Goal: Transaction & Acquisition: Purchase product/service

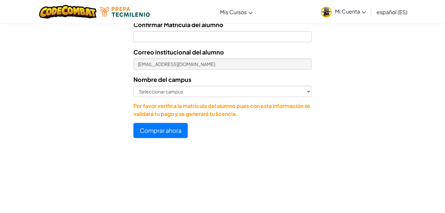
scroll to position [367, 0]
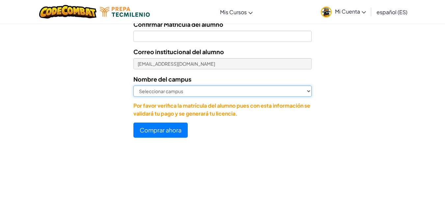
click at [212, 93] on select "Seleccionar campus [GEOGRAPHIC_DATA] Central [GEOGRAPHIC_DATA] [GEOGRAPHIC_DATA…" at bounding box center [222, 90] width 178 height 11
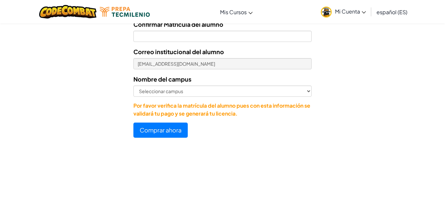
click at [108, 148] on div at bounding box center [222, 145] width 445 height 7
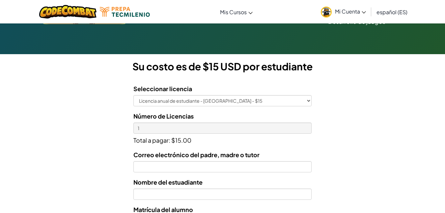
scroll to position [153, 0]
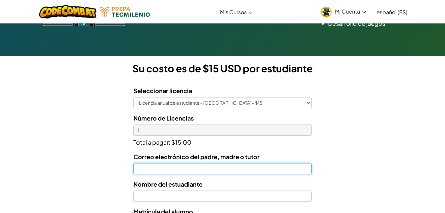
click at [171, 171] on input "Correo electrónico del padre, madre o tutor" at bounding box center [222, 168] width 178 height 11
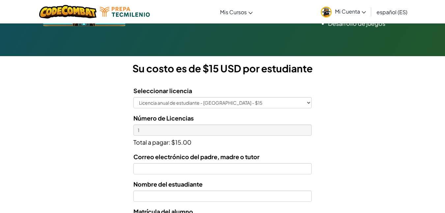
click at [75, 156] on form "Seleccionar licencia Licencia anual de estudiante - [GEOGRAPHIC_DATA] - $15 Núm…" at bounding box center [156, 216] width 312 height 271
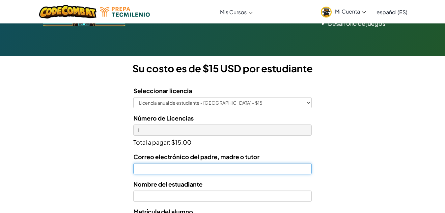
click at [210, 167] on input "Correo electrónico del padre, madre o tutor" at bounding box center [222, 168] width 178 height 11
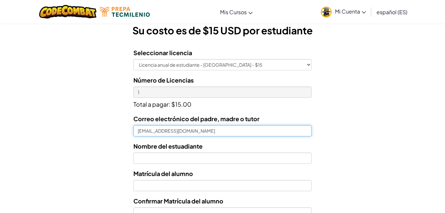
scroll to position [191, 0]
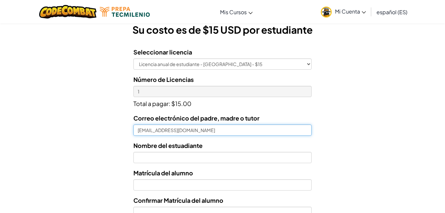
type input "[EMAIL_ADDRESS][DOMAIN_NAME]"
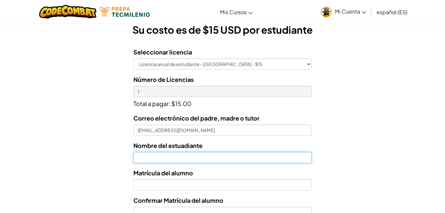
click at [182, 159] on input "text" at bounding box center [222, 157] width 178 height 11
type input "[PERSON_NAME]"
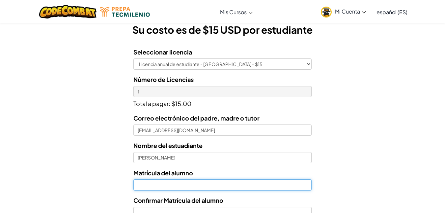
click at [184, 185] on input "Nombre del estuadiante" at bounding box center [222, 184] width 178 height 11
type input "0"
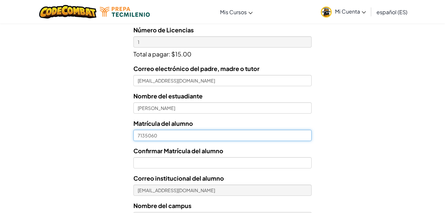
scroll to position [242, 0]
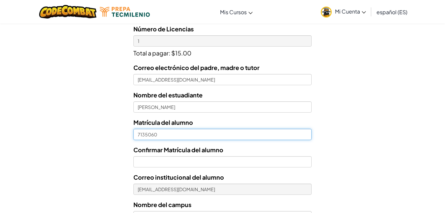
type input "7135060"
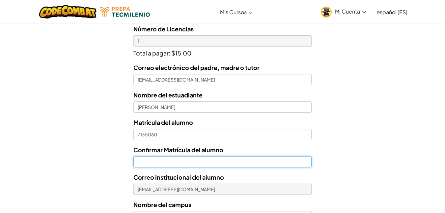
click at [196, 160] on input "Confirmar Matrícula del alumno" at bounding box center [222, 161] width 178 height 11
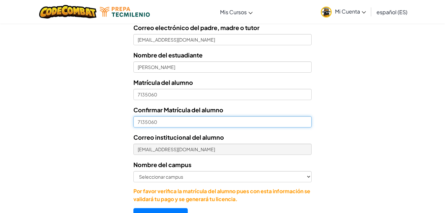
scroll to position [282, 0]
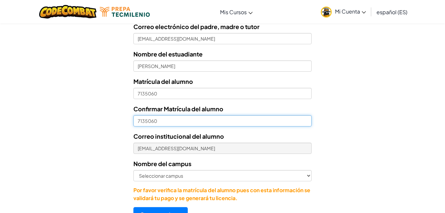
type input "7135060"
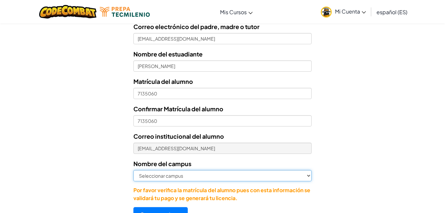
click at [197, 176] on select "Seleccionar campus [GEOGRAPHIC_DATA] Central [GEOGRAPHIC_DATA] [GEOGRAPHIC_DATA…" at bounding box center [222, 175] width 178 height 11
select select "Zapopan"
click at [133, 170] on select "Seleccionar campus [GEOGRAPHIC_DATA] Central [GEOGRAPHIC_DATA] [GEOGRAPHIC_DATA…" at bounding box center [222, 175] width 178 height 11
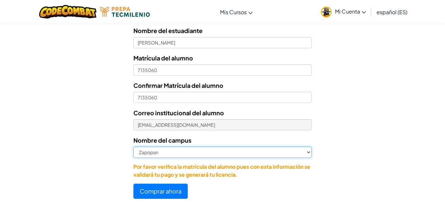
scroll to position [306, 0]
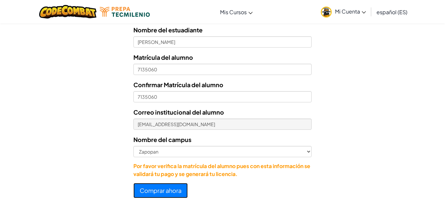
click at [162, 190] on button "Comprar ahora" at bounding box center [160, 190] width 54 height 15
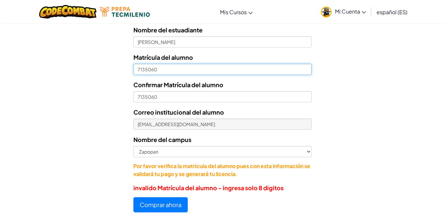
click at [135, 68] on input "7135060" at bounding box center [222, 69] width 178 height 11
click at [140, 70] on input "t07135060" at bounding box center [222, 69] width 178 height 11
type input "T07135060"
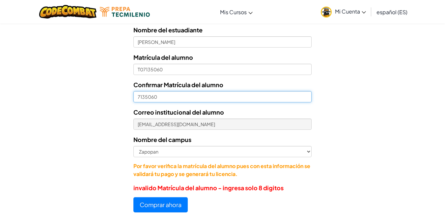
click at [137, 97] on input "7135060" at bounding box center [222, 96] width 178 height 11
type input "T07135060"
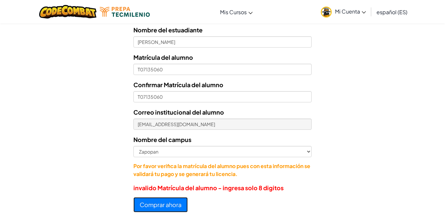
click at [159, 202] on button "Comprar ahora" at bounding box center [160, 204] width 54 height 15
click at [160, 203] on button "Comprar ahora" at bounding box center [160, 204] width 54 height 15
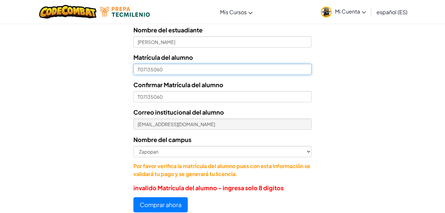
drag, startPoint x: 176, startPoint y: 69, endPoint x: 124, endPoint y: 70, distance: 51.7
click at [124, 70] on form "Seleccionar licencia Licencia anual de estudiante - [GEOGRAPHIC_DATA] - $15 Núm…" at bounding box center [156, 75] width 312 height 274
type input "t"
type input "07135060"
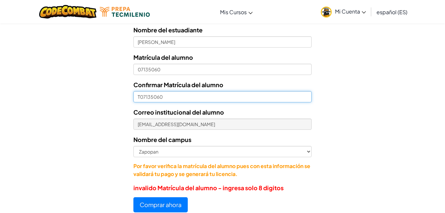
click at [140, 95] on input "T07135060" at bounding box center [222, 96] width 178 height 11
type input "07135060"
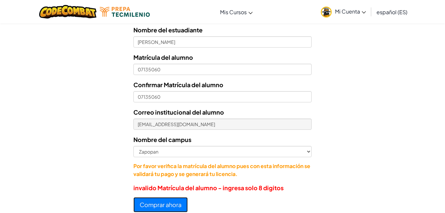
click at [169, 202] on button "Comprar ahora" at bounding box center [160, 204] width 54 height 15
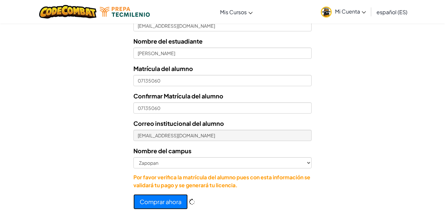
scroll to position [306, 0]
